Goal: Find specific page/section: Find specific page/section

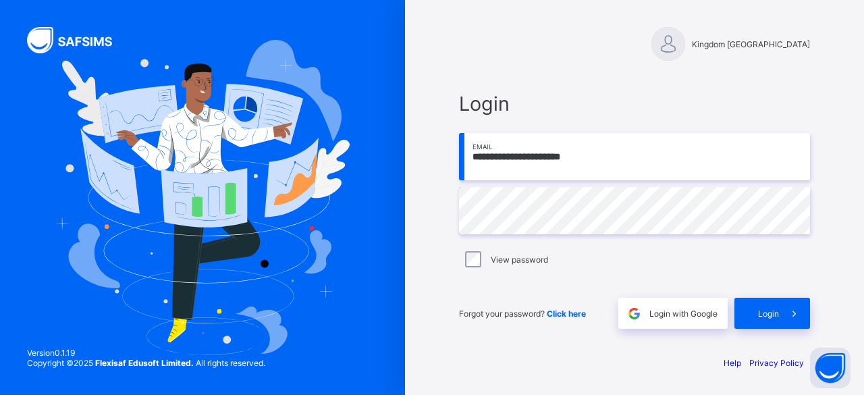
click at [763, 310] on span "Login" at bounding box center [768, 313] width 21 height 10
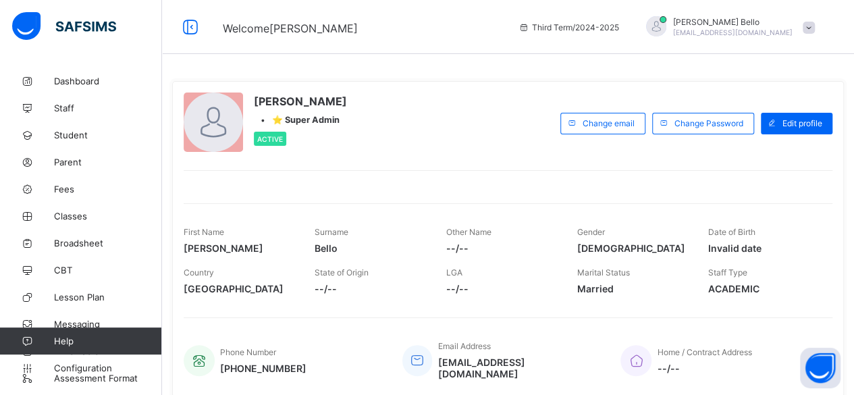
click at [744, 26] on span "[PERSON_NAME]" at bounding box center [732, 22] width 119 height 10
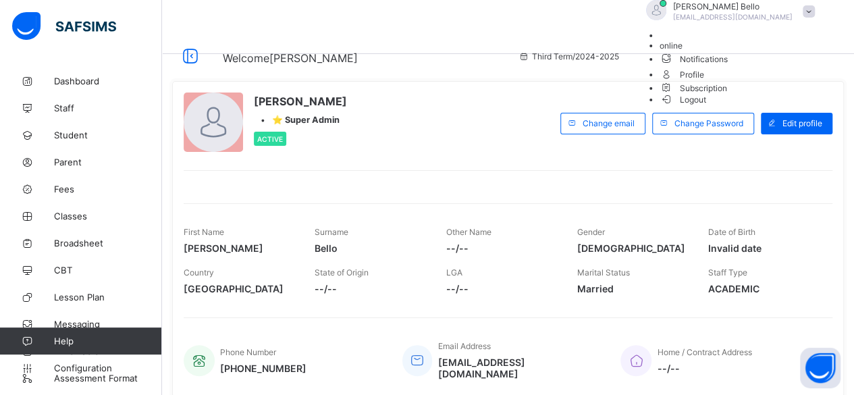
click at [778, 82] on span "Profile" at bounding box center [740, 74] width 162 height 16
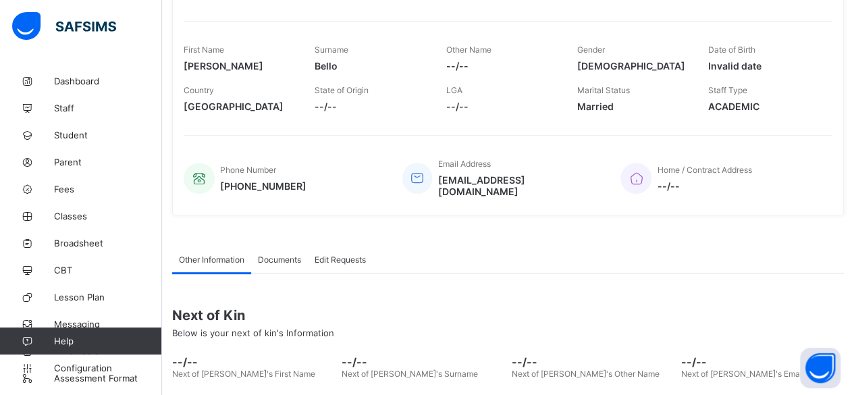
scroll to position [202, 0]
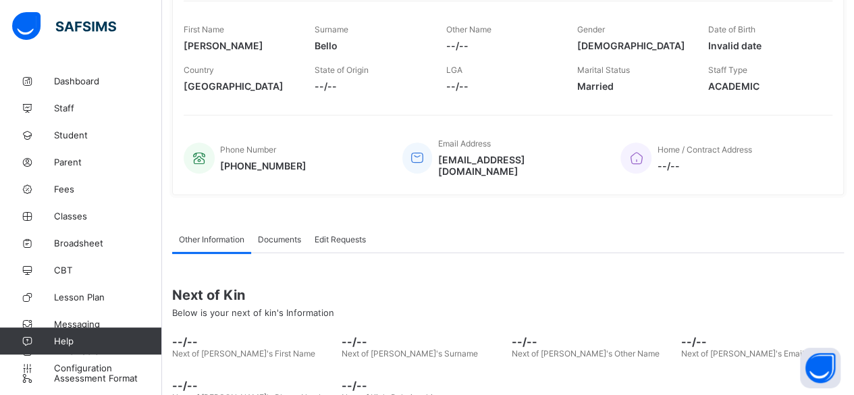
click at [276, 236] on div "Documents" at bounding box center [279, 238] width 57 height 27
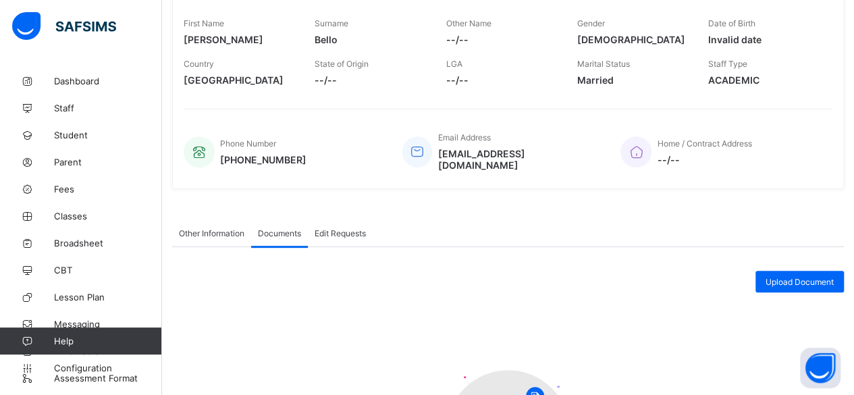
scroll to position [155, 0]
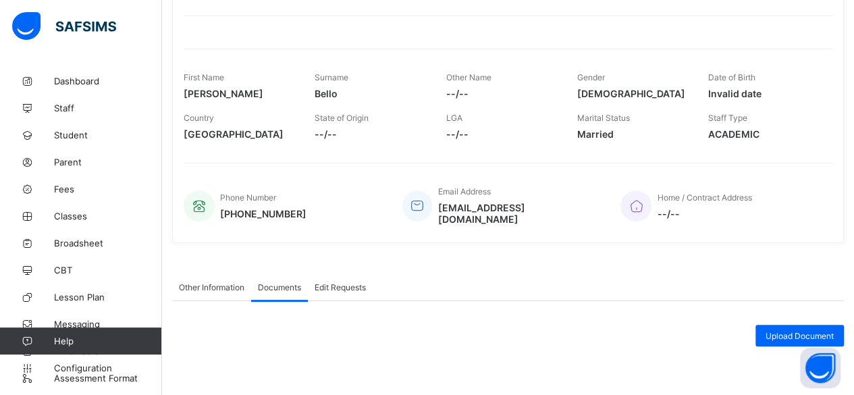
click at [346, 282] on span "Edit Requests" at bounding box center [339, 287] width 51 height 10
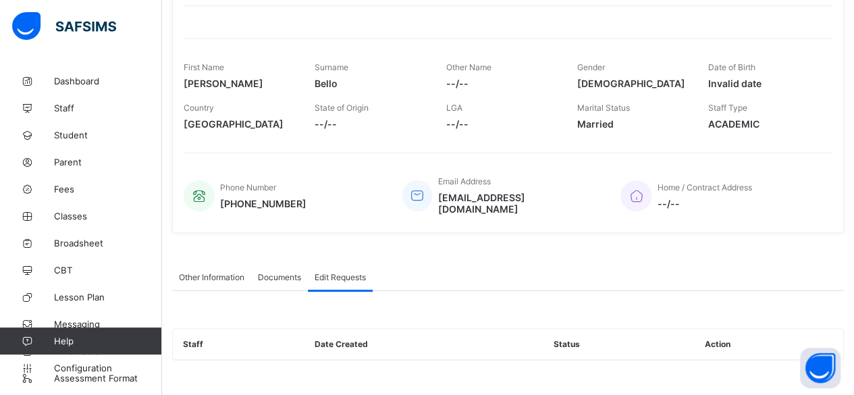
scroll to position [144, 0]
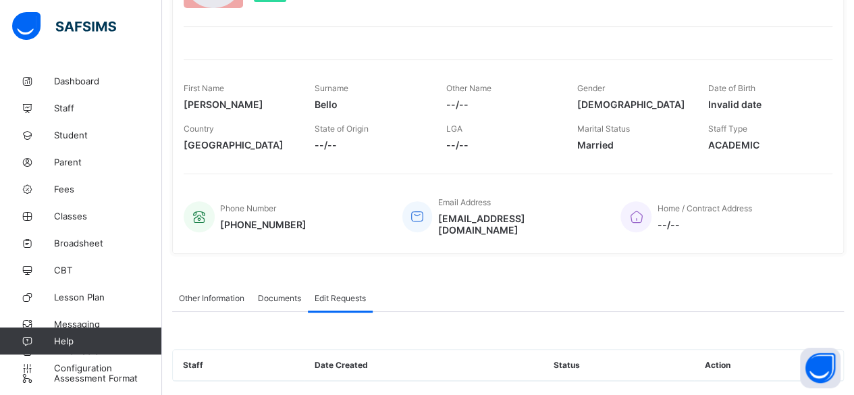
click at [288, 293] on span "Documents" at bounding box center [279, 298] width 43 height 10
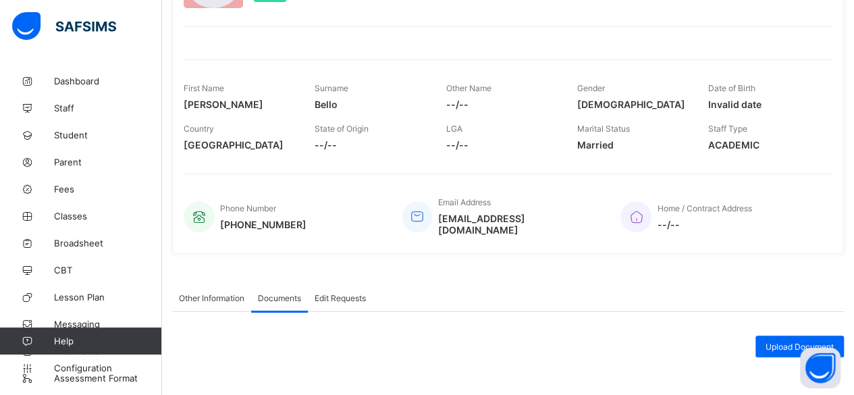
click at [220, 293] on span "Other Information" at bounding box center [211, 298] width 65 height 10
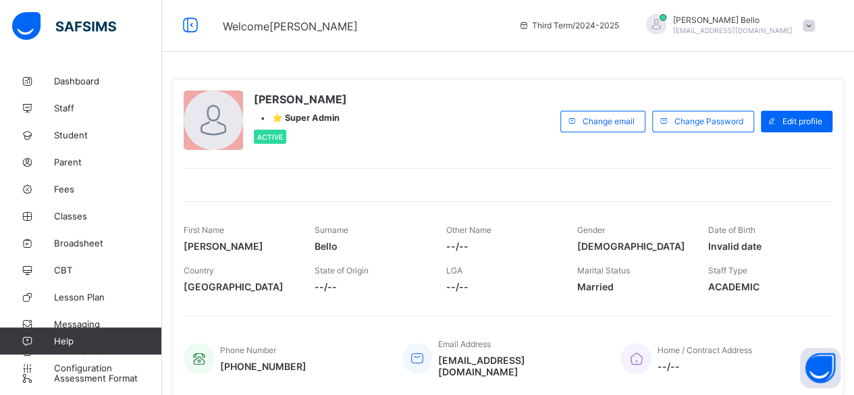
scroll to position [0, 0]
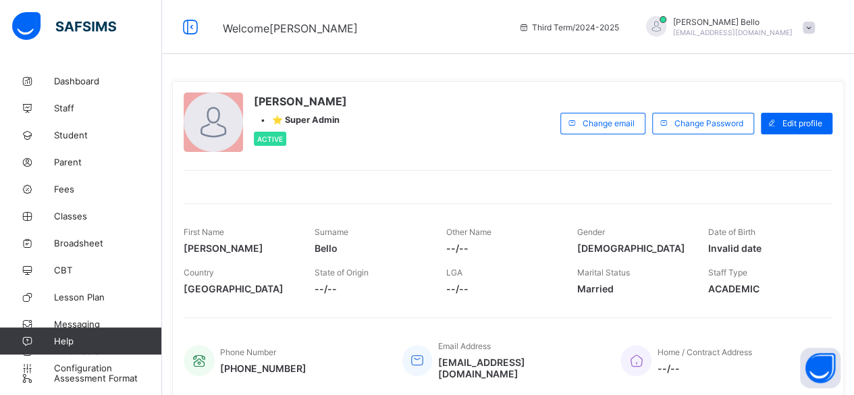
click at [92, 367] on span "Configuration" at bounding box center [107, 367] width 107 height 11
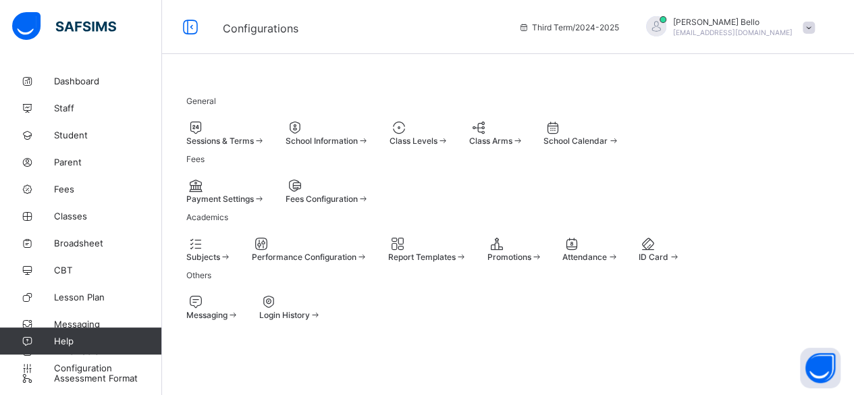
click at [607, 141] on span "School Calendar" at bounding box center [575, 141] width 64 height 10
